Goal: Task Accomplishment & Management: Complete application form

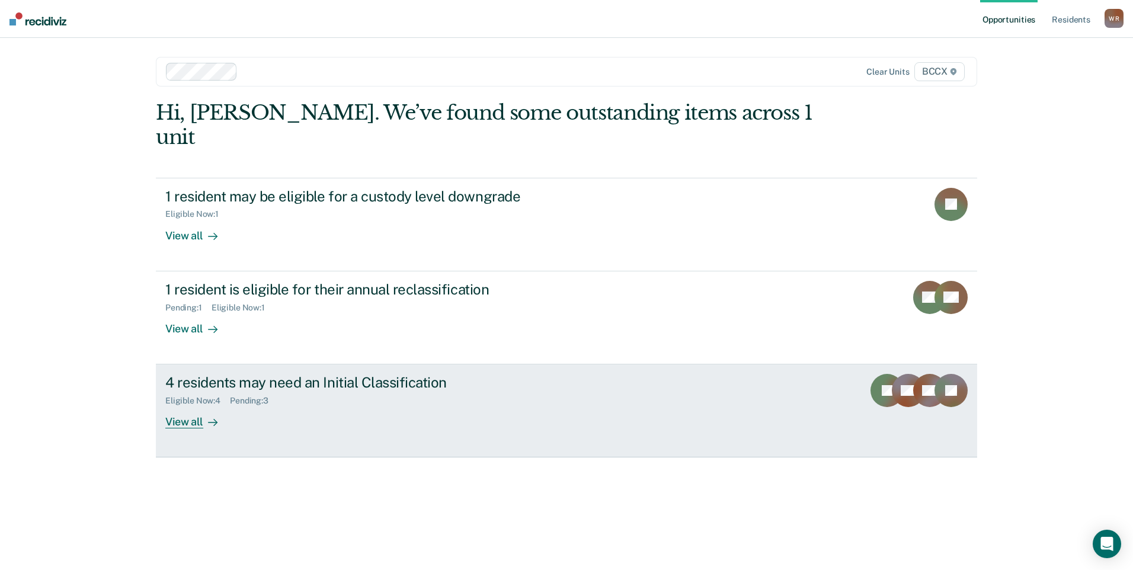
click at [213, 406] on div "View all" at bounding box center [198, 417] width 66 height 23
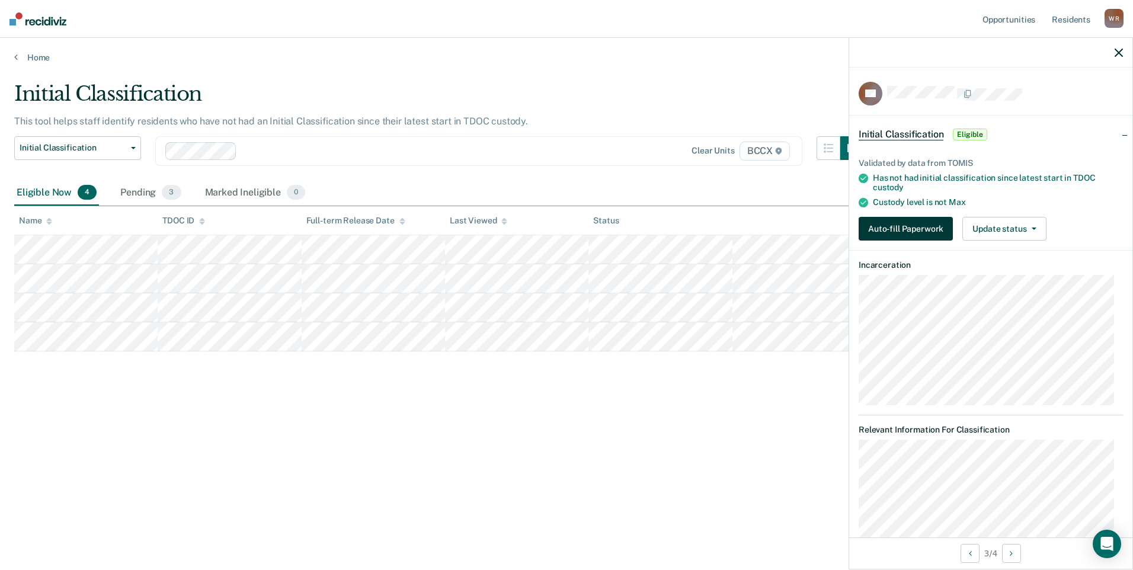
click at [914, 228] on button "Auto-fill Paperwork" at bounding box center [906, 229] width 94 height 24
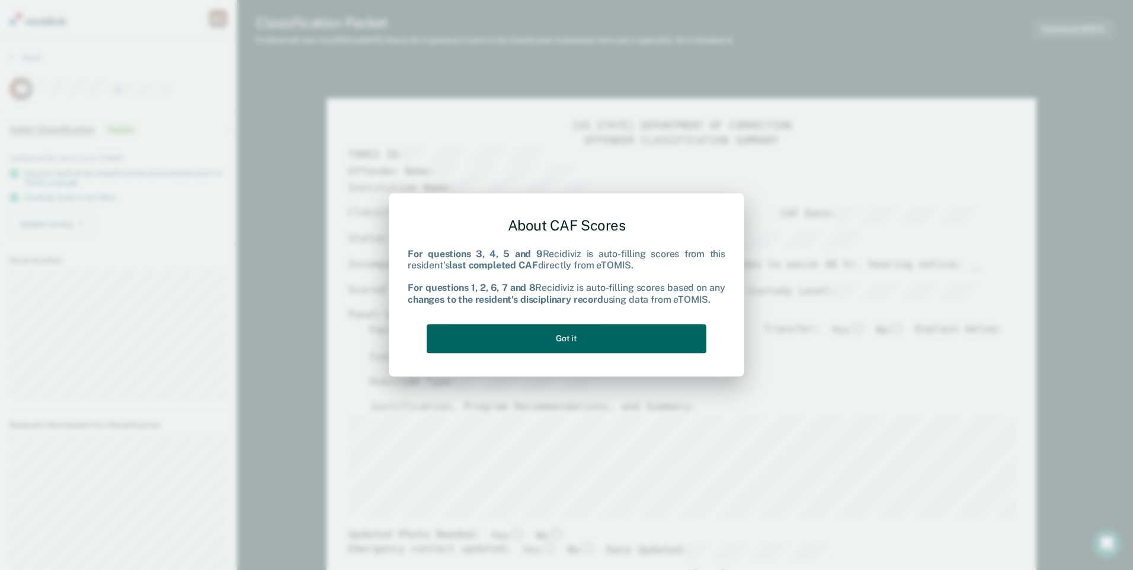
click at [613, 341] on button "Got it" at bounding box center [567, 338] width 280 height 29
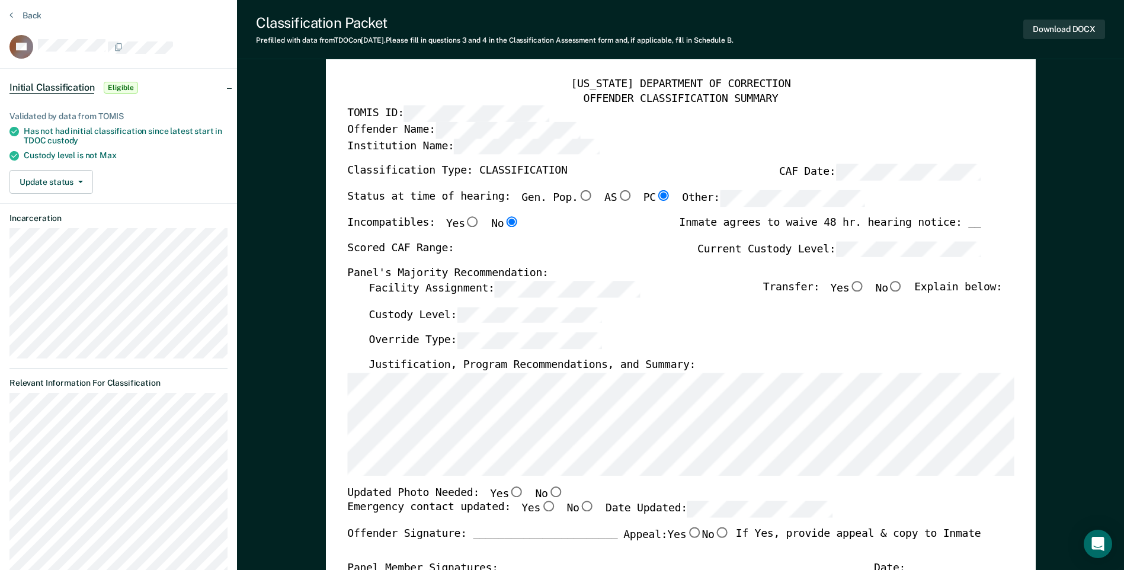
scroll to position [119, 0]
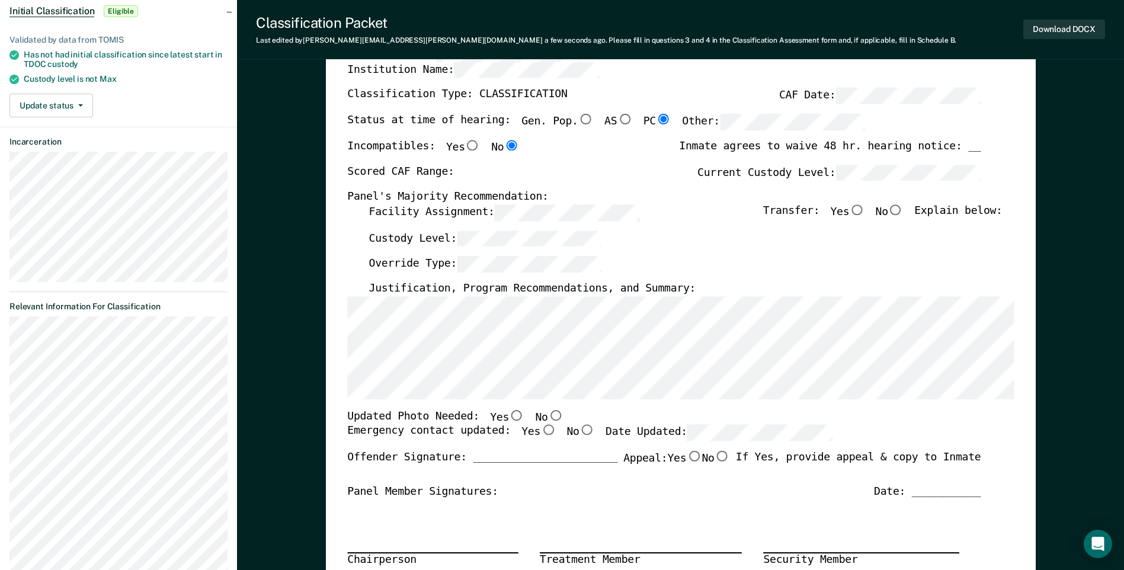
click at [540, 433] on input "Yes" at bounding box center [547, 430] width 15 height 11
type textarea "x"
radio input "true"
click at [548, 415] on input "No" at bounding box center [555, 415] width 15 height 11
type textarea "x"
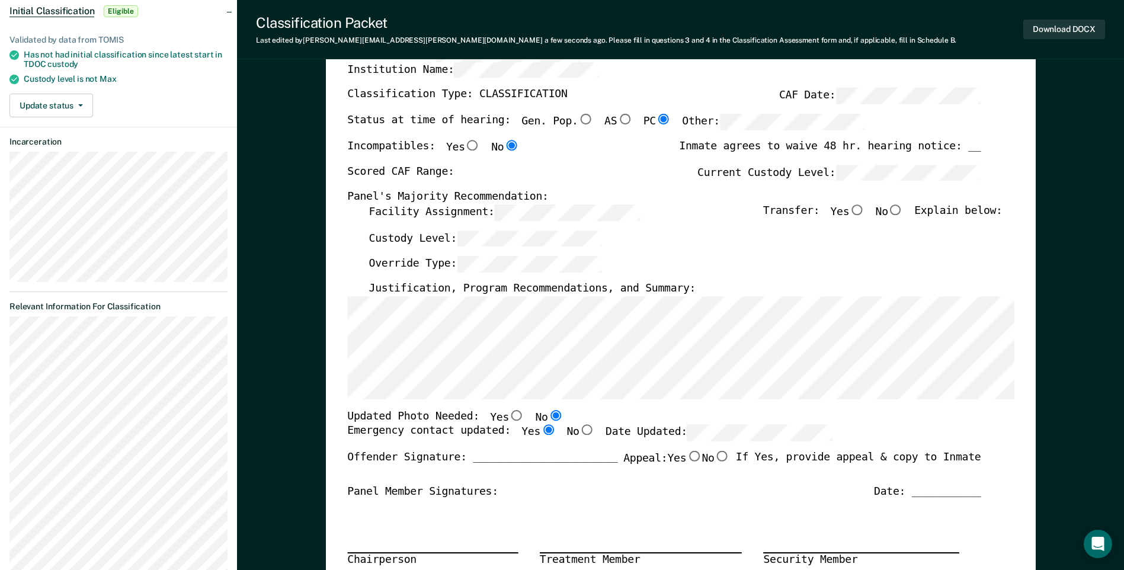
radio input "true"
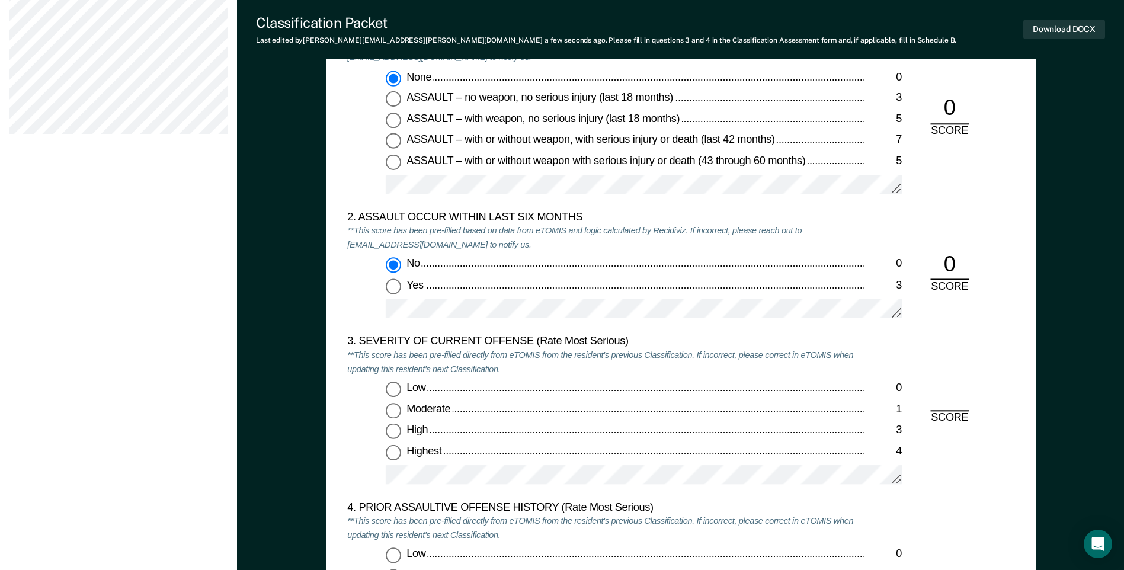
scroll to position [1245, 0]
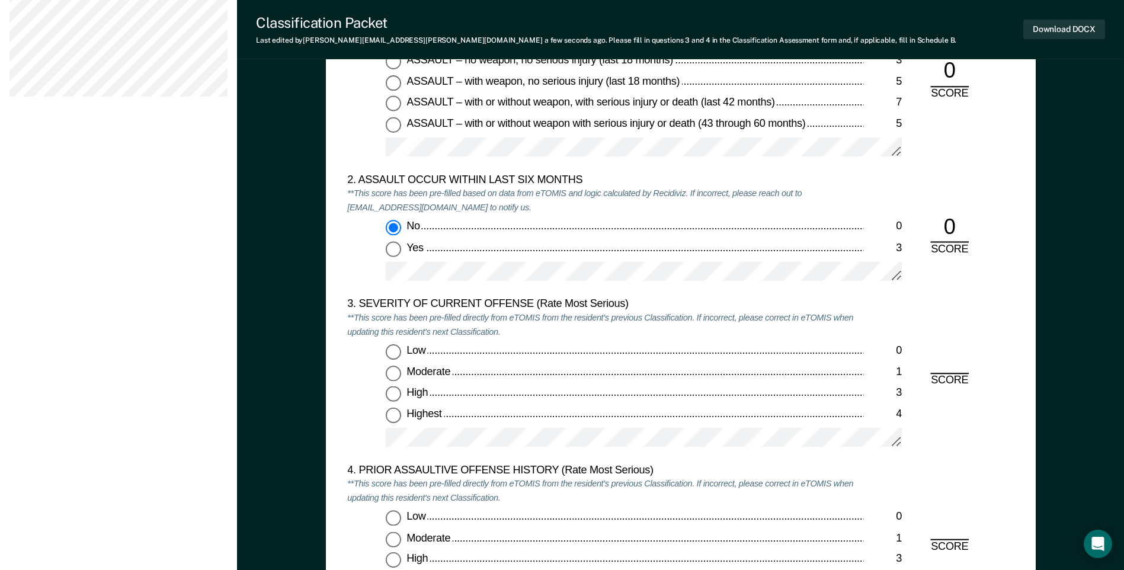
click at [389, 371] on input "Moderate 1" at bounding box center [393, 373] width 15 height 15
type textarea "x"
radio input "true"
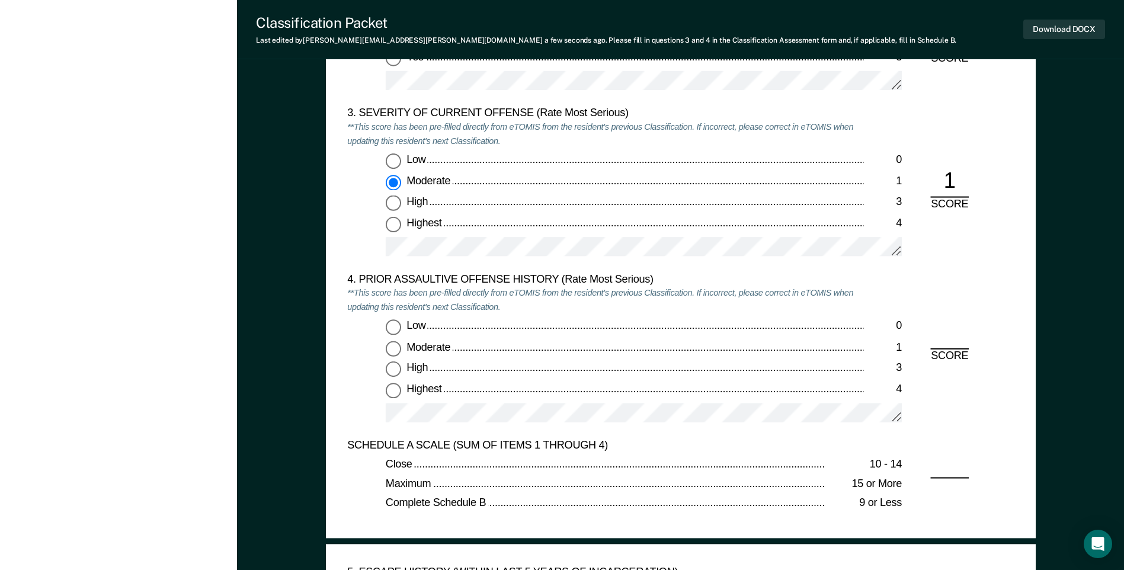
scroll to position [1482, 0]
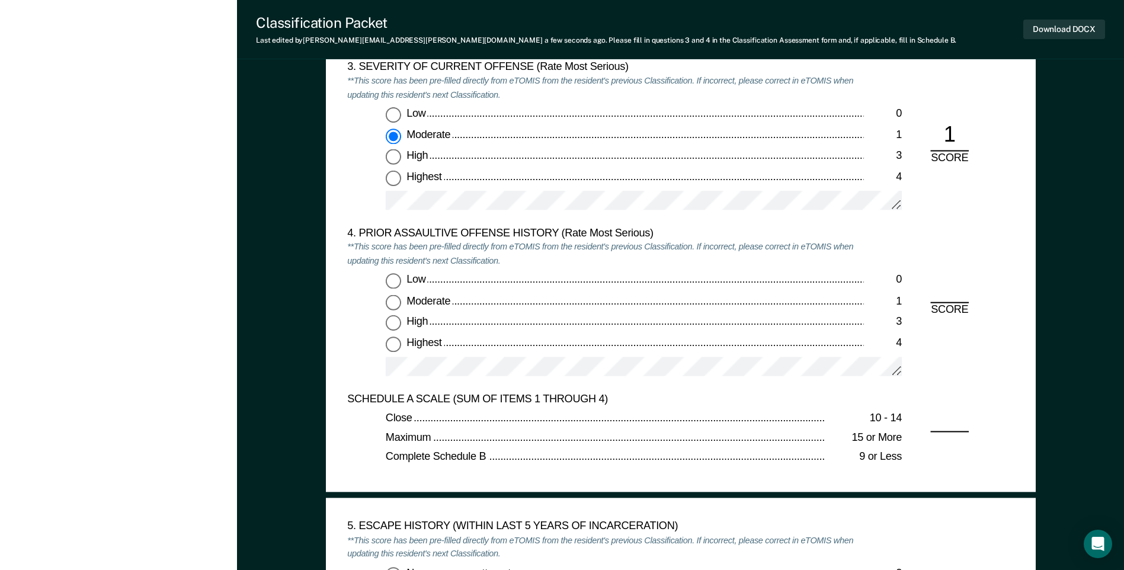
click at [394, 285] on input "Low 0" at bounding box center [393, 281] width 15 height 15
type textarea "x"
radio input "true"
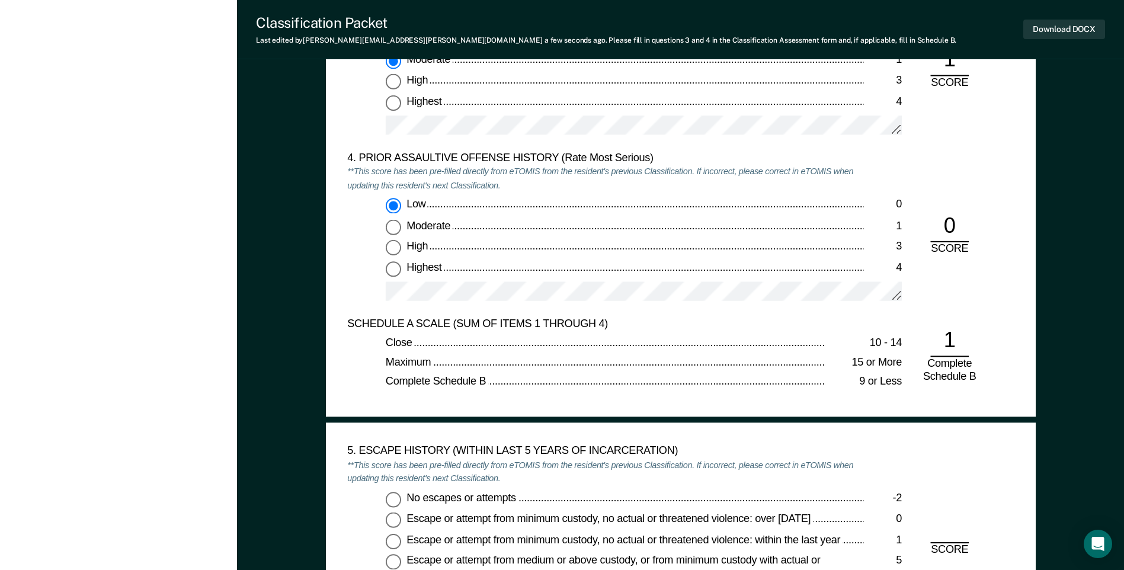
scroll to position [1837, 0]
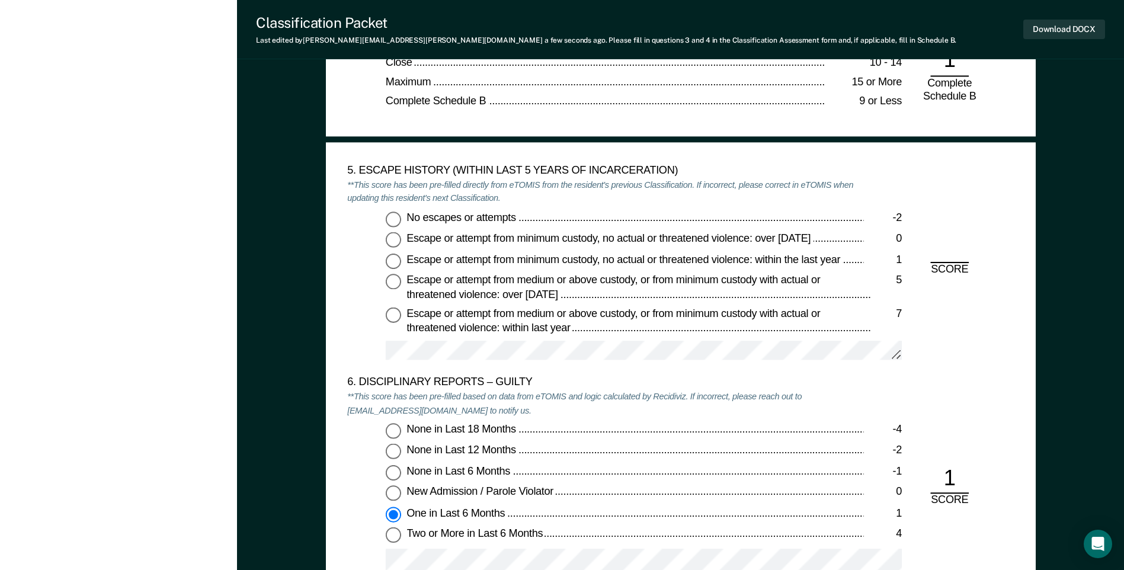
click at [394, 219] on input "No escapes or attempts -2" at bounding box center [393, 218] width 15 height 15
type textarea "x"
radio input "true"
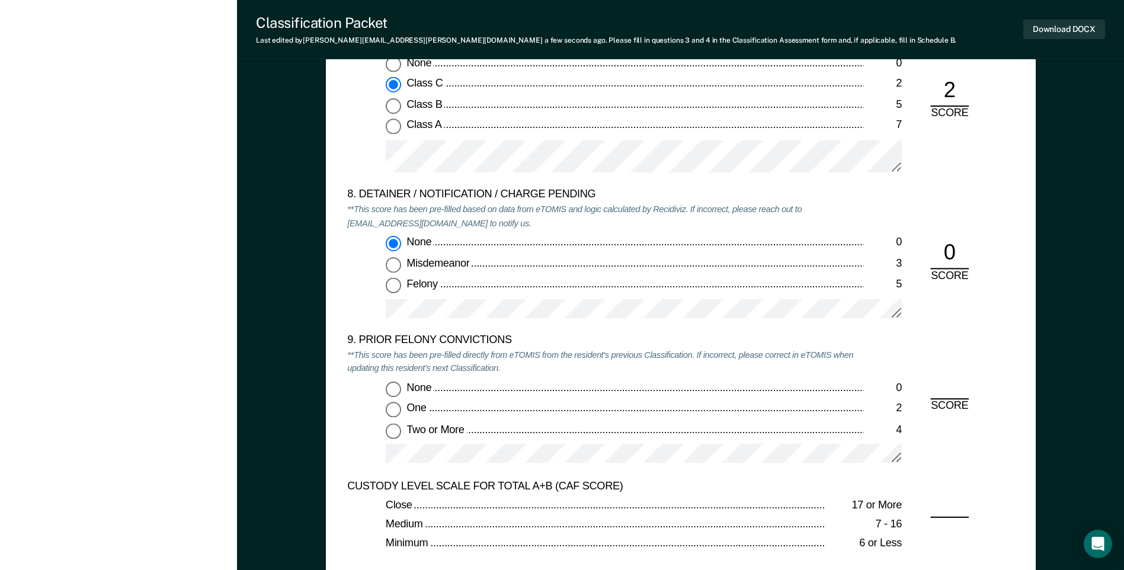
scroll to position [2430, 0]
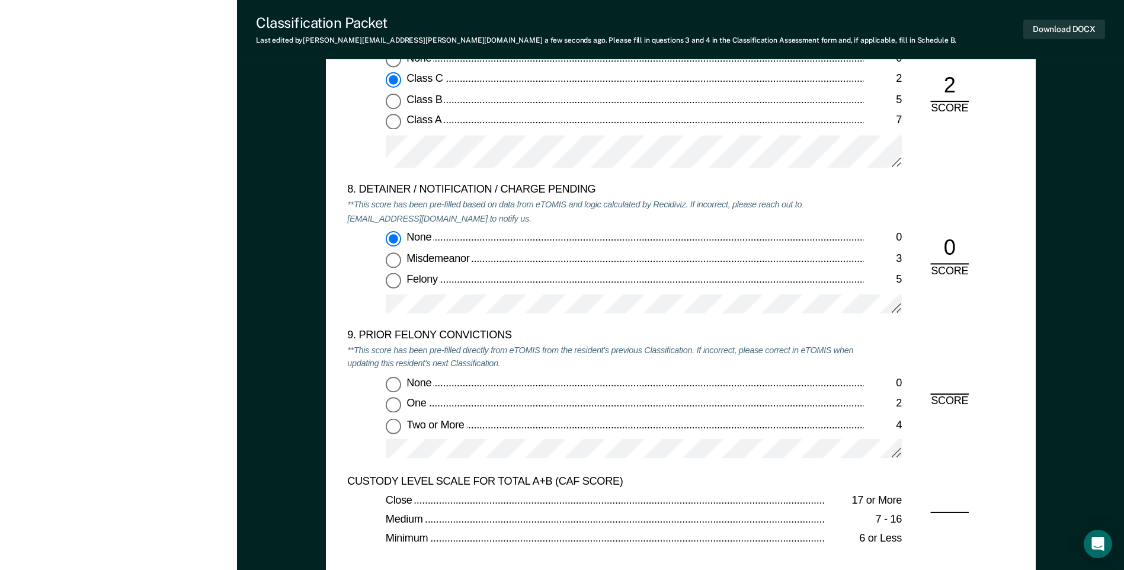
click at [395, 428] on input "Two or More 4" at bounding box center [393, 425] width 15 height 15
type textarea "x"
radio input "true"
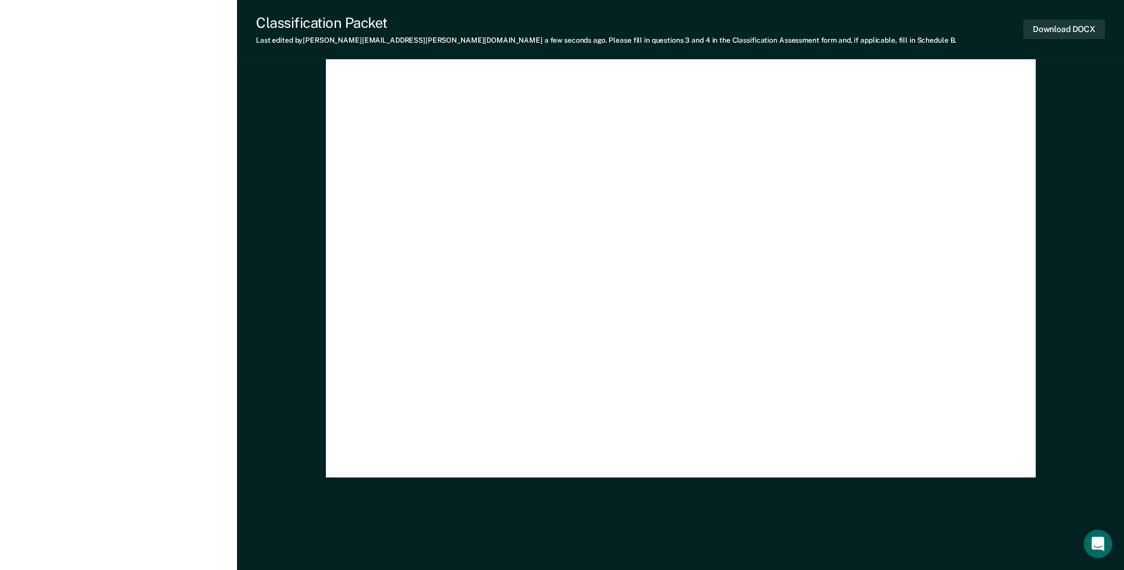
scroll to position [0, 0]
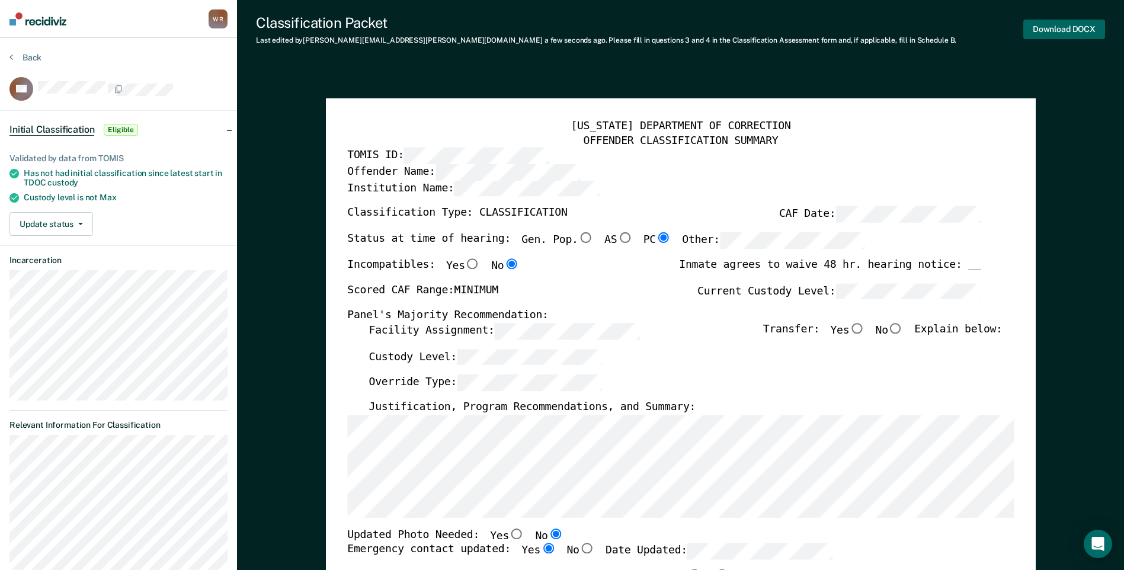
click at [1058, 28] on button "Download DOCX" at bounding box center [1064, 30] width 82 height 20
type textarea "x"
